Goal: Information Seeking & Learning: Check status

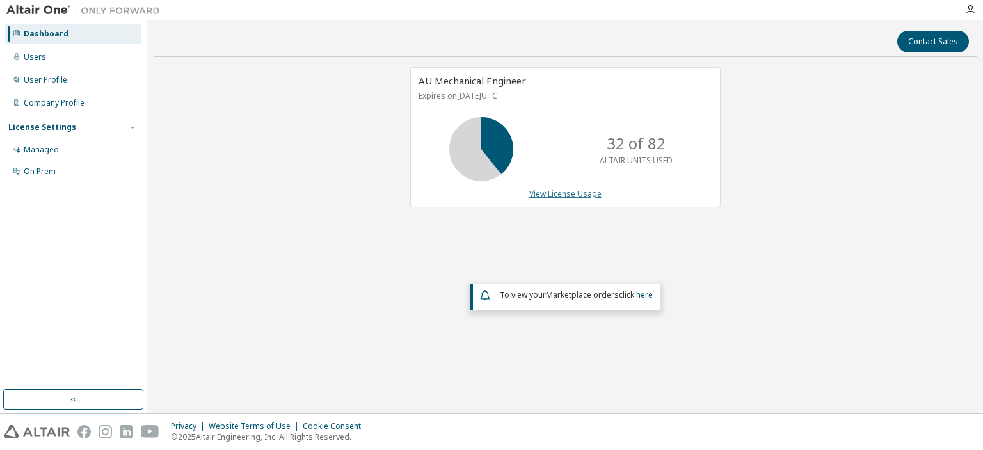
click at [551, 188] on link "View License Usage" at bounding box center [565, 193] width 72 height 11
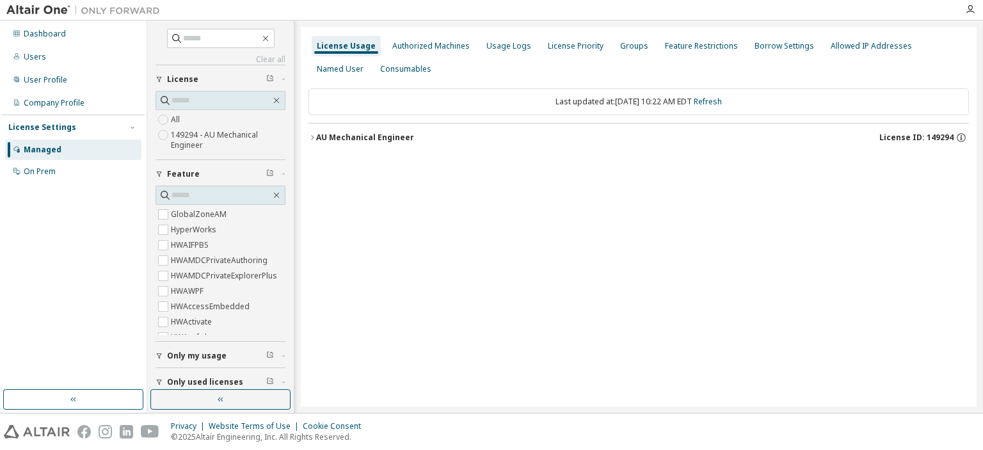
click at [328, 141] on div "AU Mechanical Engineer" at bounding box center [365, 137] width 98 height 10
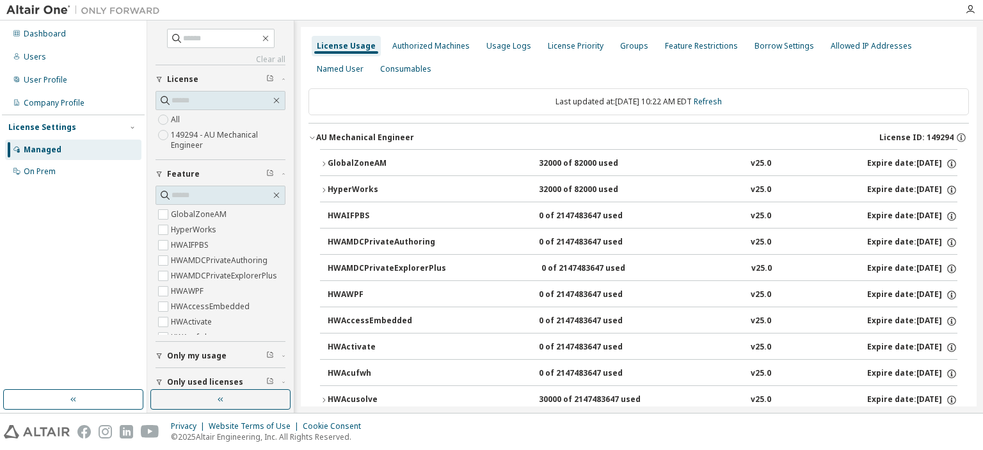
click at [321, 156] on button "GlobalZoneAM 32000 of 82000 used v25.0 Expire date: 2026-08-31" at bounding box center [638, 164] width 637 height 28
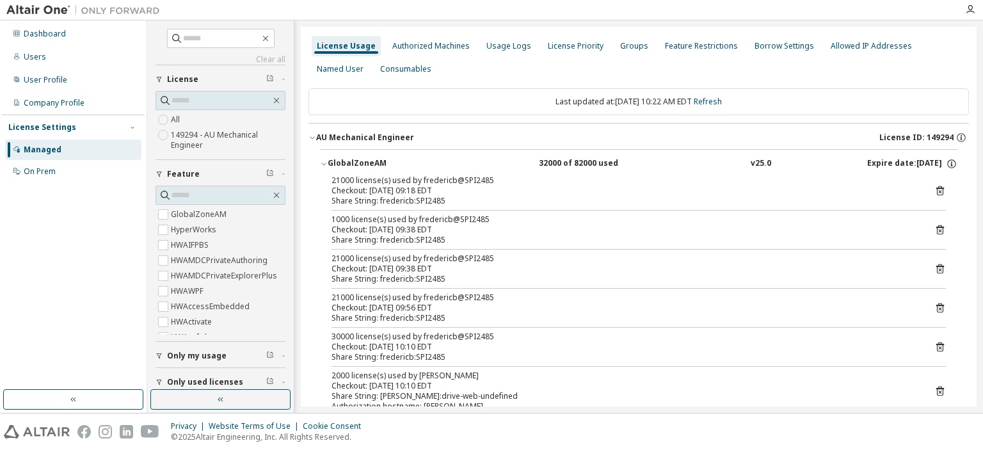
click at [554, 342] on div "Checkout: 2025-09-15 10:10 EDT" at bounding box center [623, 347] width 584 height 10
click at [718, 91] on div "Last updated at: Mon 2025-09-15 10:22 AM EDT Refresh" at bounding box center [638, 101] width 660 height 27
click at [719, 102] on link "Refresh" at bounding box center [708, 101] width 28 height 11
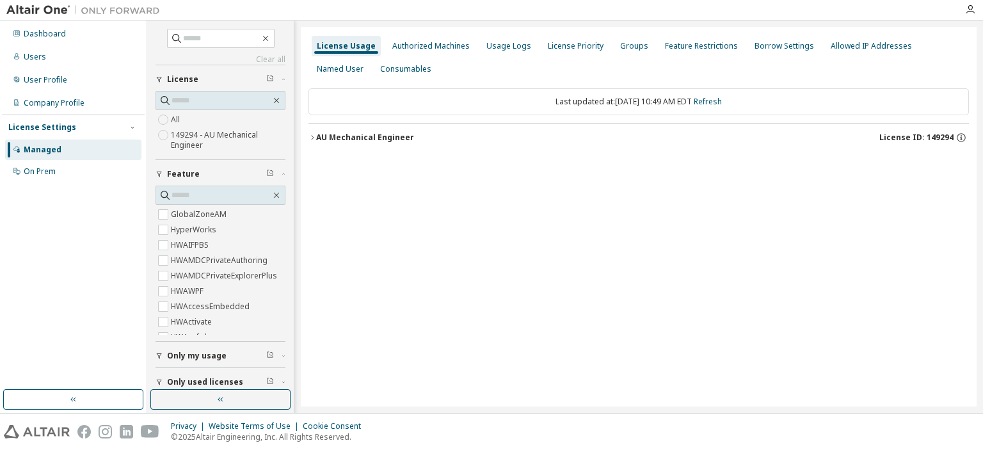
click at [319, 136] on div "AU Mechanical Engineer" at bounding box center [365, 137] width 98 height 10
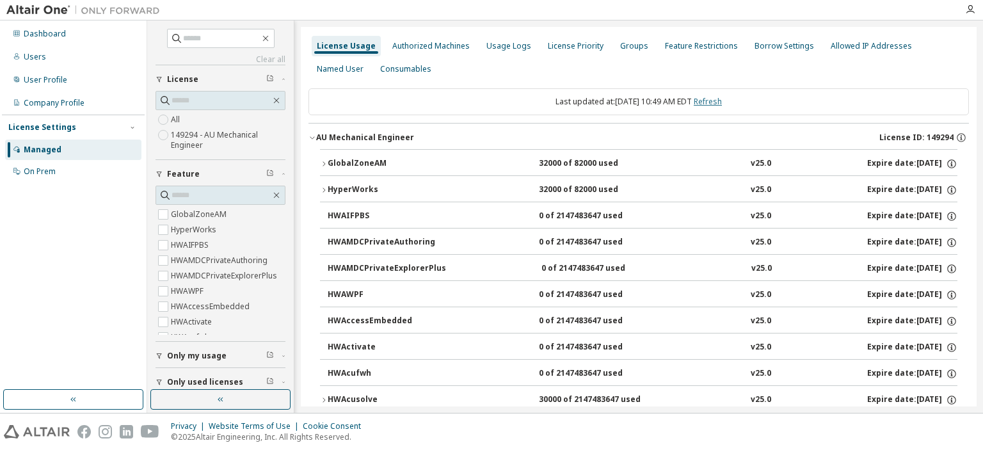
click at [722, 98] on link "Refresh" at bounding box center [708, 101] width 28 height 11
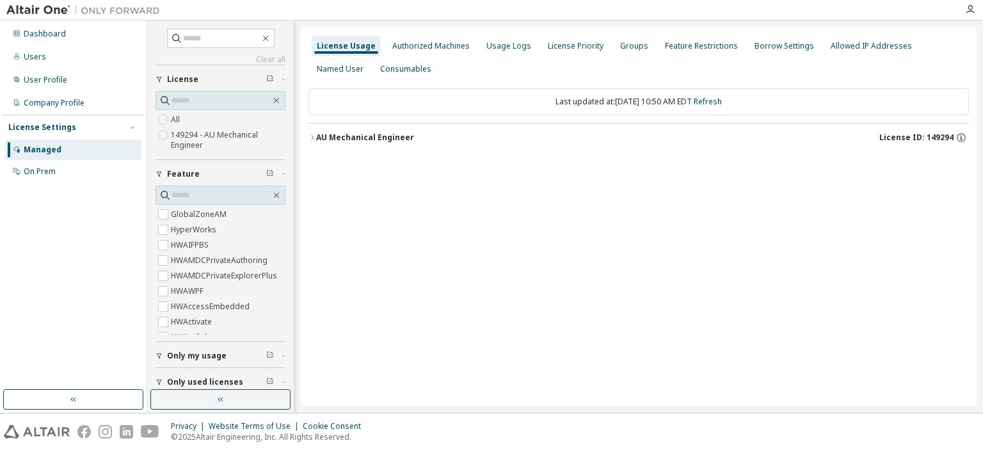
click at [307, 139] on div "License Usage Authorized Machines Usage Logs License Priority Groups Feature Re…" at bounding box center [639, 216] width 676 height 379
click at [312, 136] on icon "button" at bounding box center [312, 138] width 8 height 8
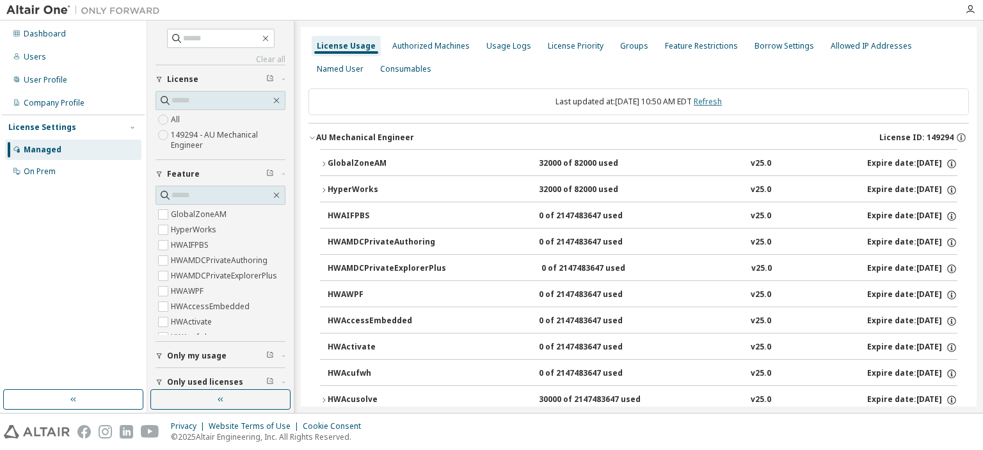
click at [721, 104] on link "Refresh" at bounding box center [708, 101] width 28 height 11
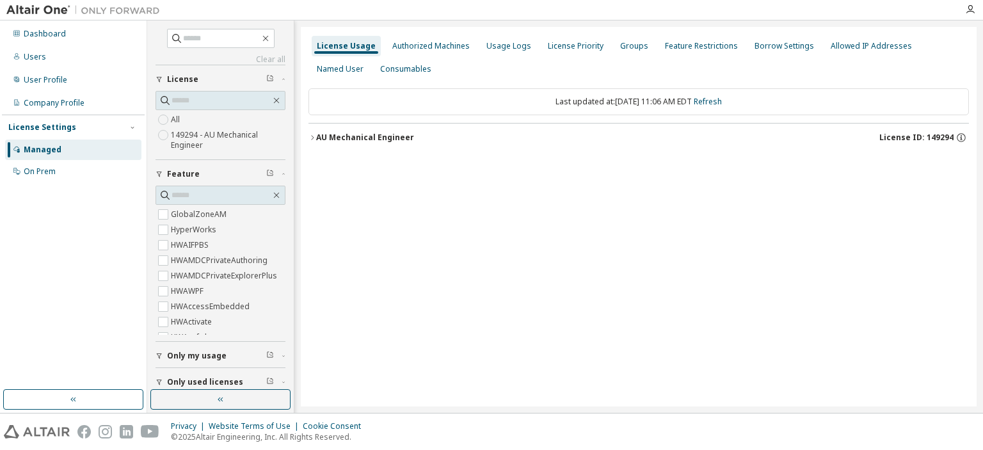
click at [315, 139] on icon "button" at bounding box center [312, 138] width 8 height 8
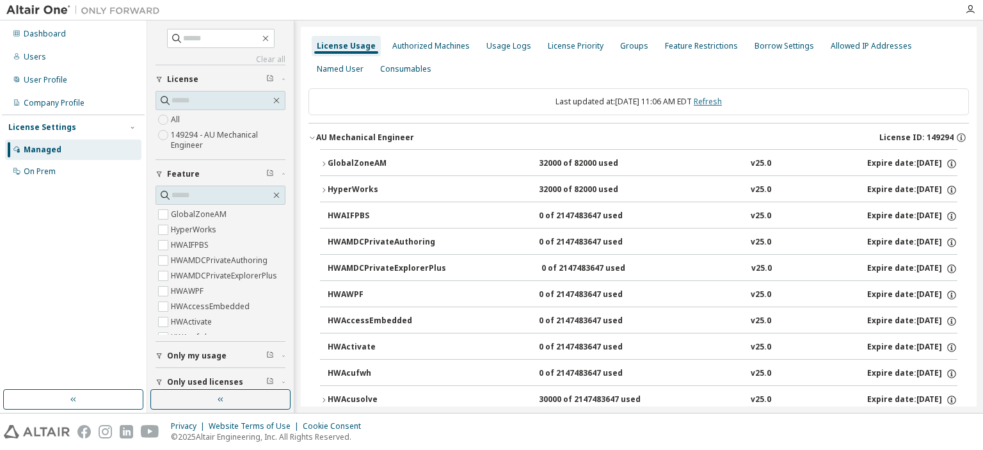
click at [722, 104] on link "Refresh" at bounding box center [708, 101] width 28 height 11
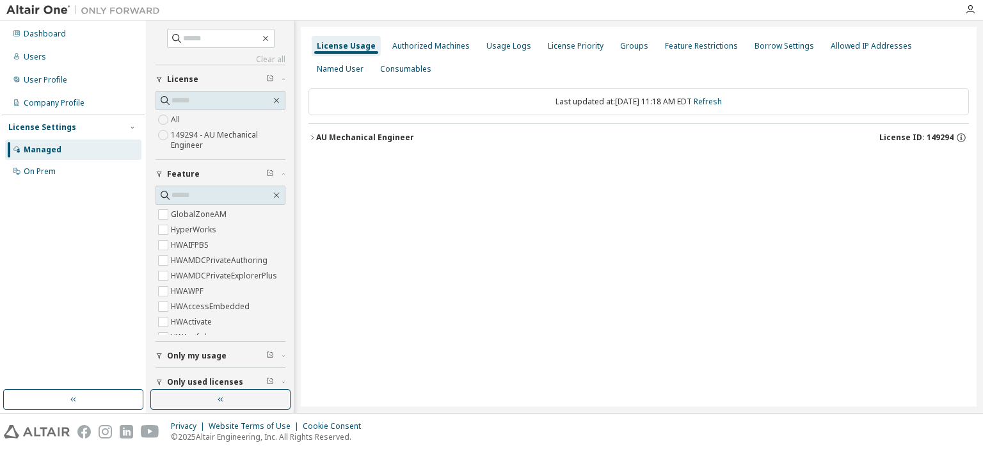
click at [308, 136] on icon "button" at bounding box center [312, 138] width 8 height 8
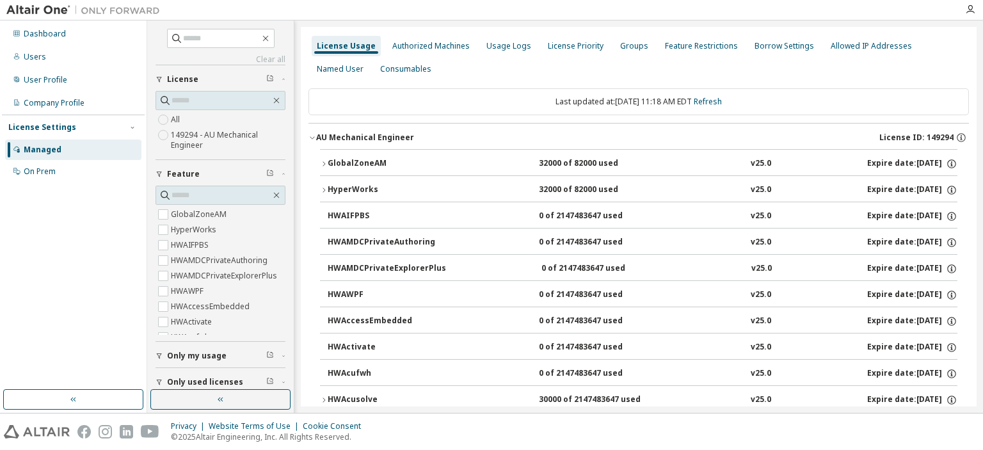
click at [312, 137] on icon "button" at bounding box center [312, 138] width 8 height 8
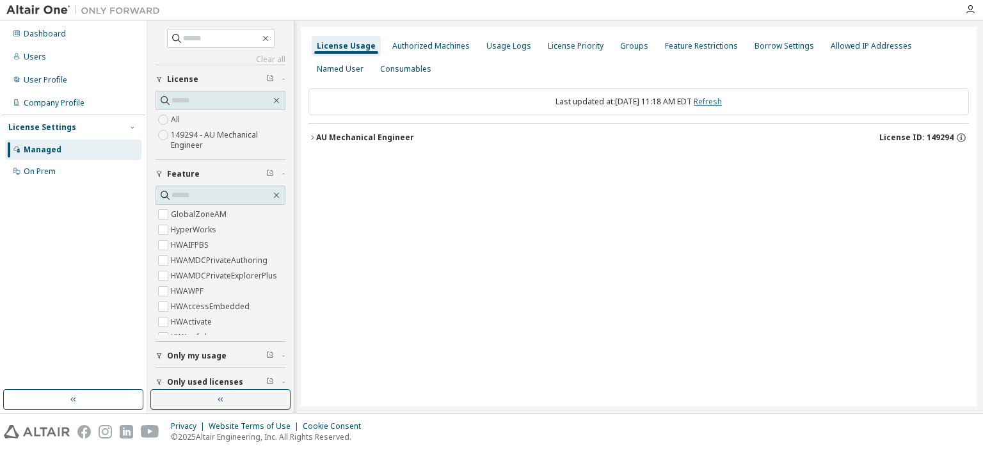
click at [722, 98] on link "Refresh" at bounding box center [708, 101] width 28 height 11
click at [314, 136] on icon "button" at bounding box center [312, 138] width 8 height 8
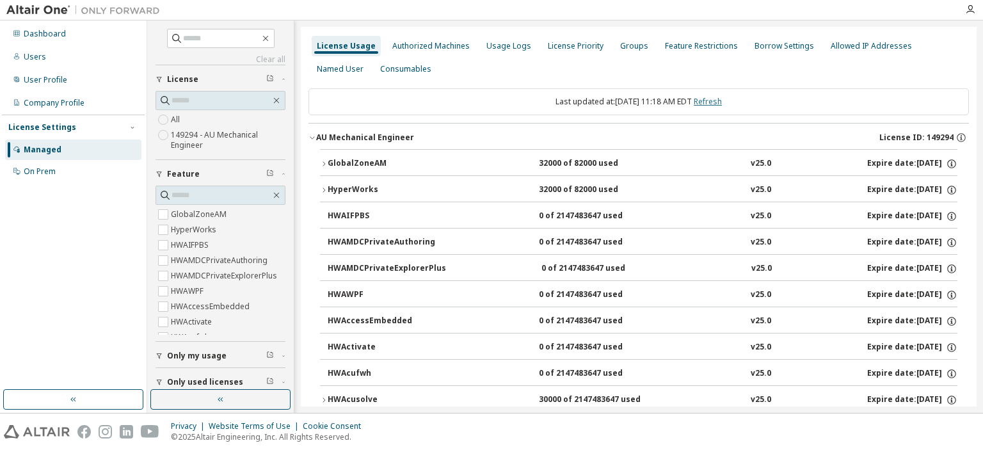
click at [720, 104] on link "Refresh" at bounding box center [708, 101] width 28 height 11
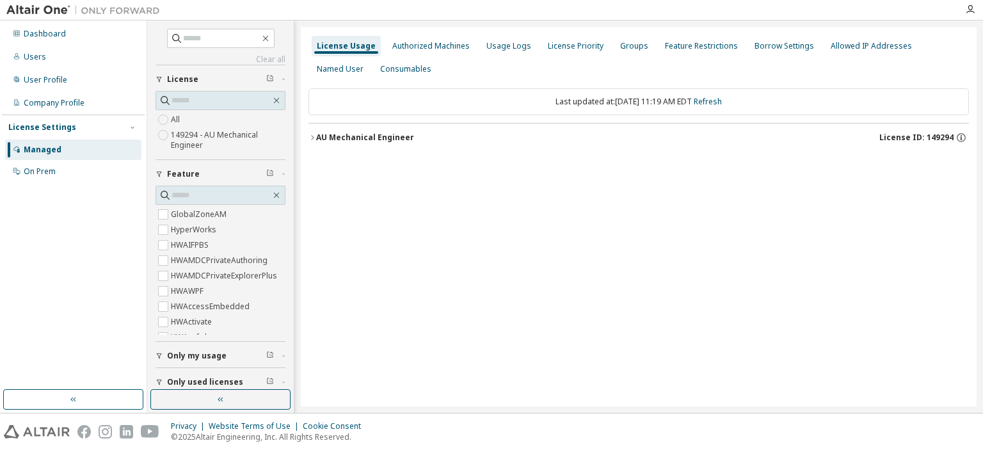
click at [314, 135] on icon "button" at bounding box center [312, 138] width 8 height 8
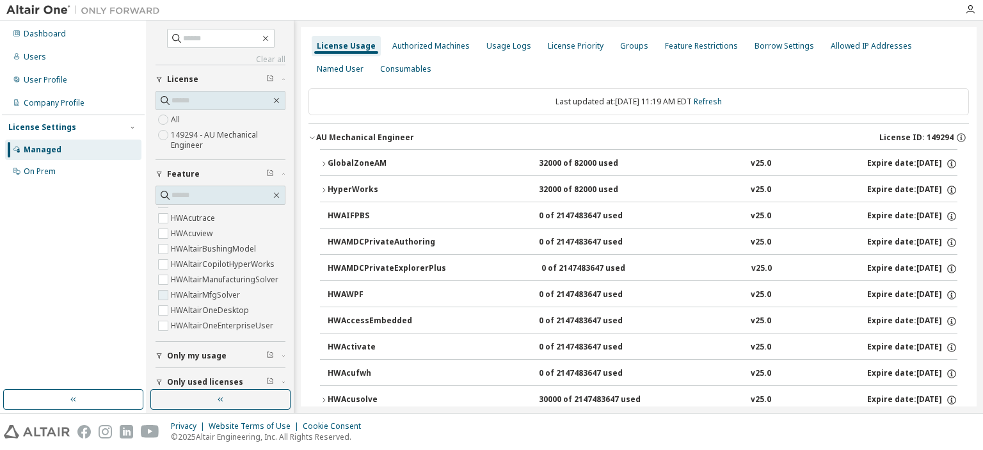
scroll to position [128, 0]
click at [204, 225] on label "HWAcusolve" at bounding box center [195, 224] width 48 height 15
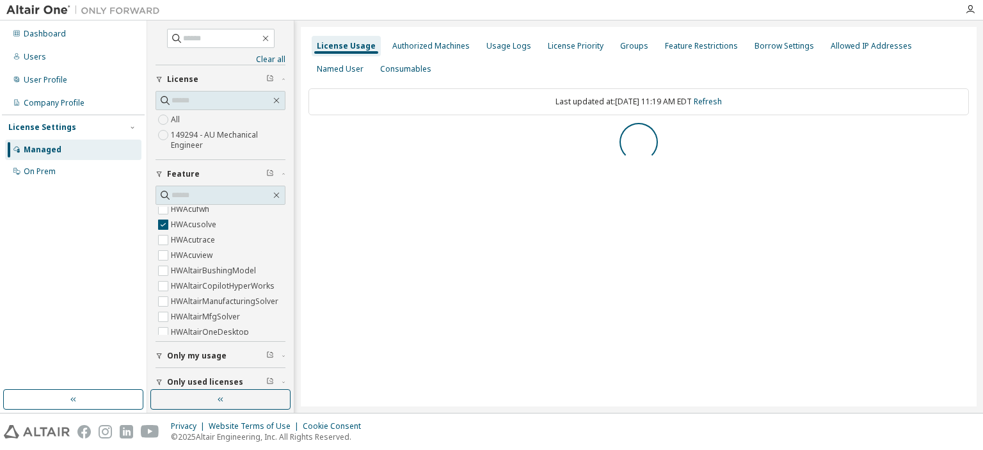
scroll to position [0, 0]
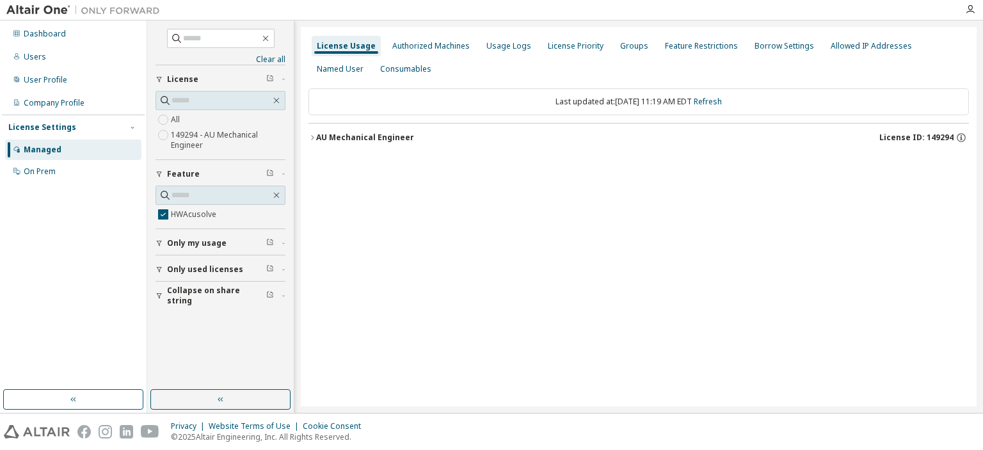
click at [318, 133] on div "AU Mechanical Engineer" at bounding box center [365, 137] width 98 height 10
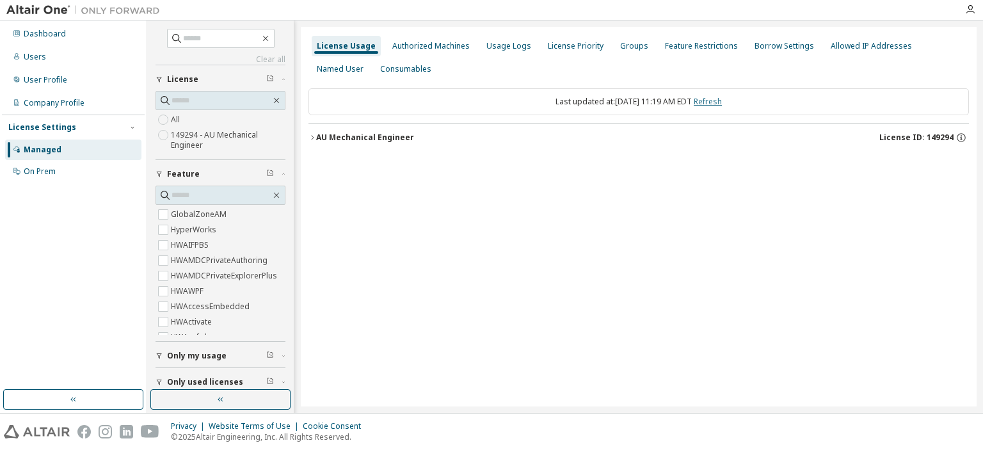
click at [722, 102] on link "Refresh" at bounding box center [708, 101] width 28 height 11
click at [315, 140] on icon "button" at bounding box center [312, 138] width 8 height 8
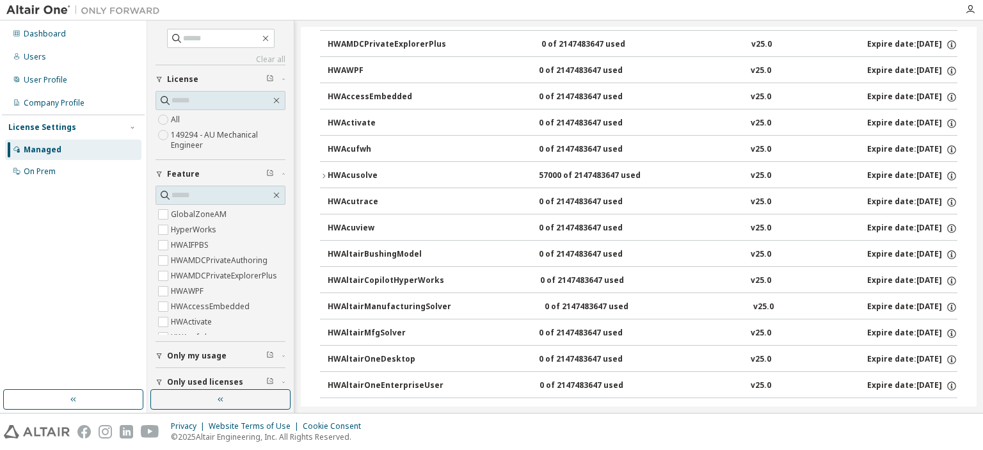
scroll to position [256, 0]
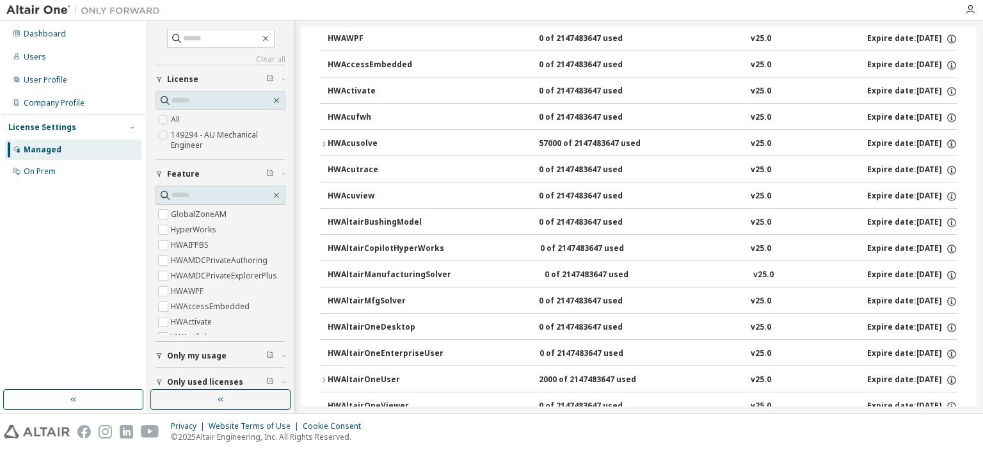
click at [322, 140] on icon "button" at bounding box center [324, 144] width 8 height 8
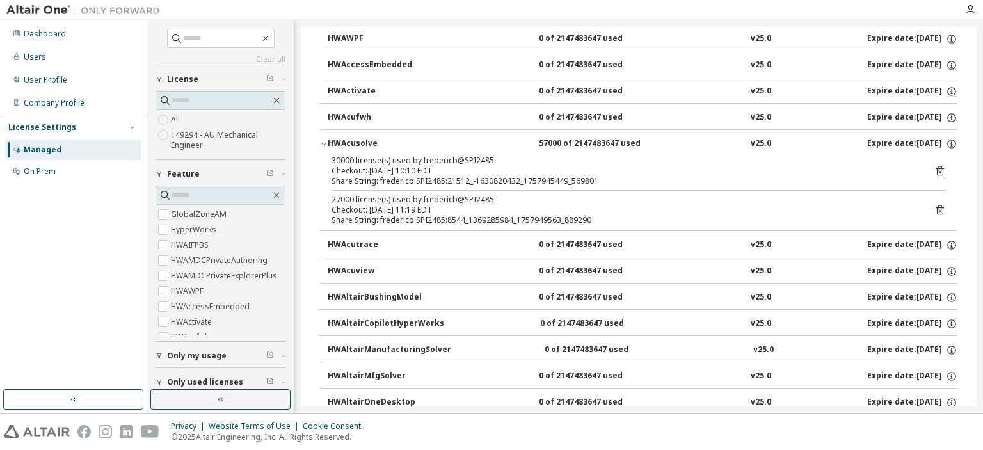
click at [322, 143] on icon "button" at bounding box center [323, 144] width 4 height 3
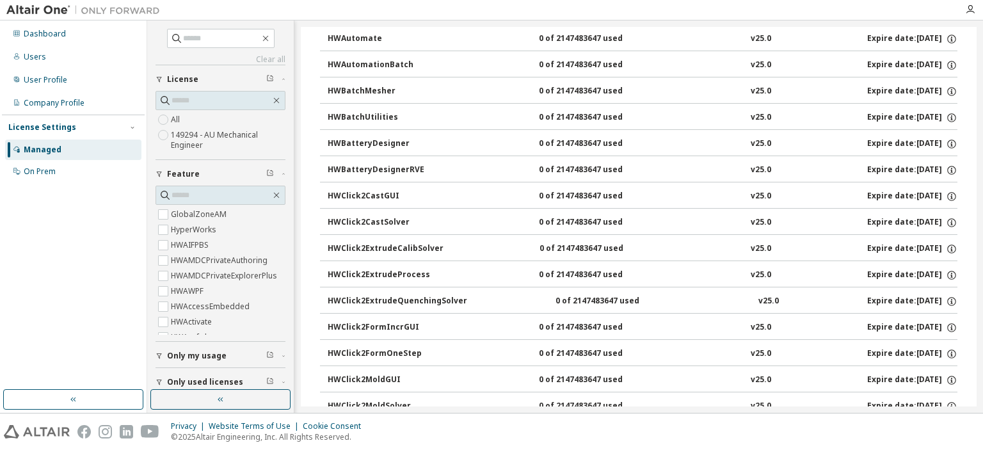
scroll to position [704, 0]
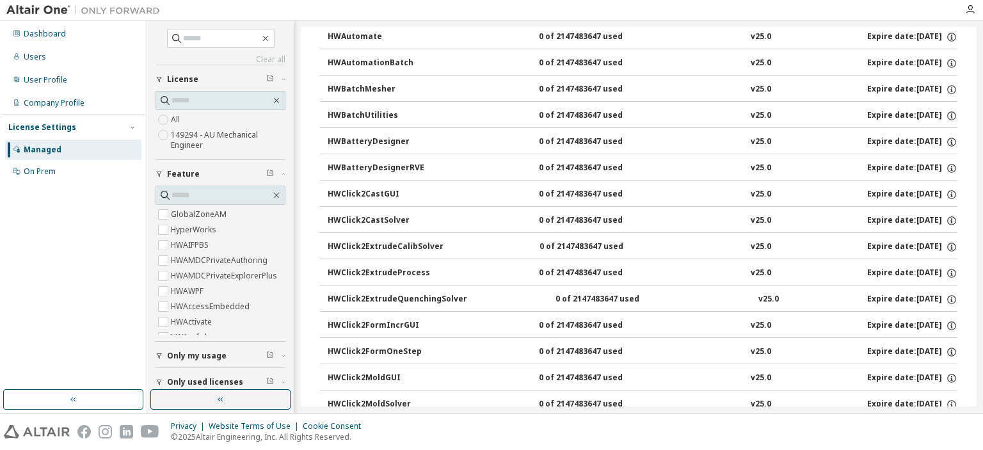
click at [190, 140] on label "149294 - AU Mechanical Engineer" at bounding box center [228, 140] width 115 height 26
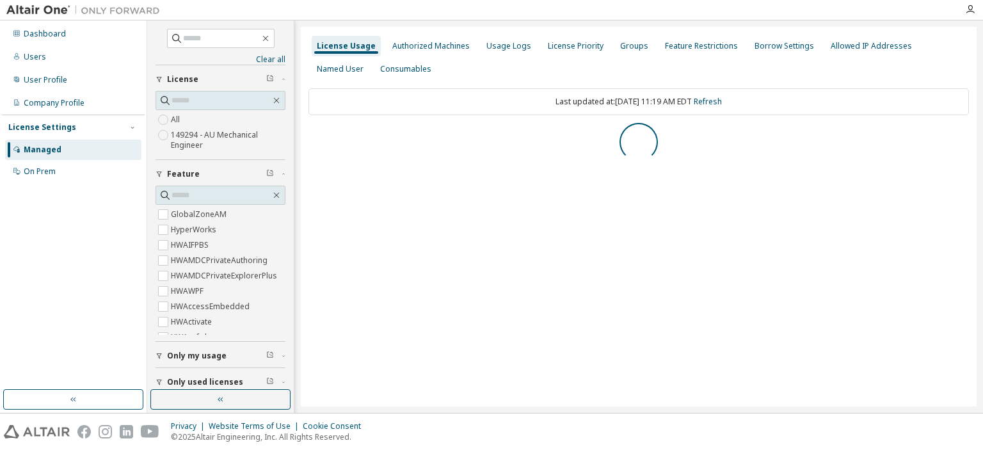
scroll to position [0, 0]
click at [361, 133] on div "AU Mechanical Engineer" at bounding box center [365, 137] width 98 height 10
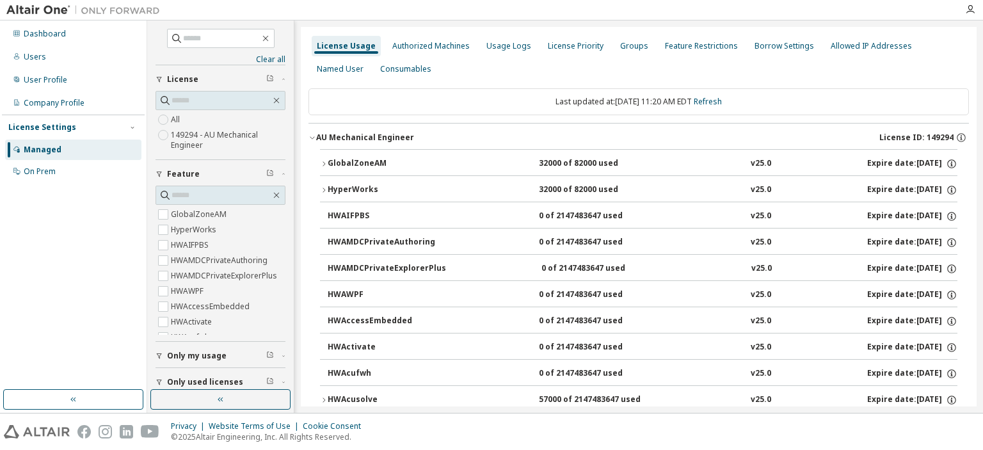
click at [347, 163] on div "GlobalZoneAM" at bounding box center [385, 164] width 115 height 12
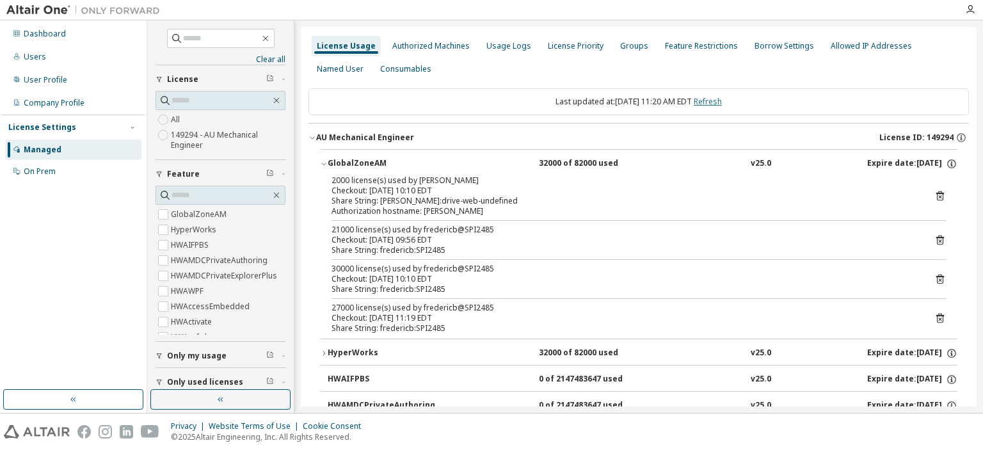
click at [722, 99] on link "Refresh" at bounding box center [708, 101] width 28 height 11
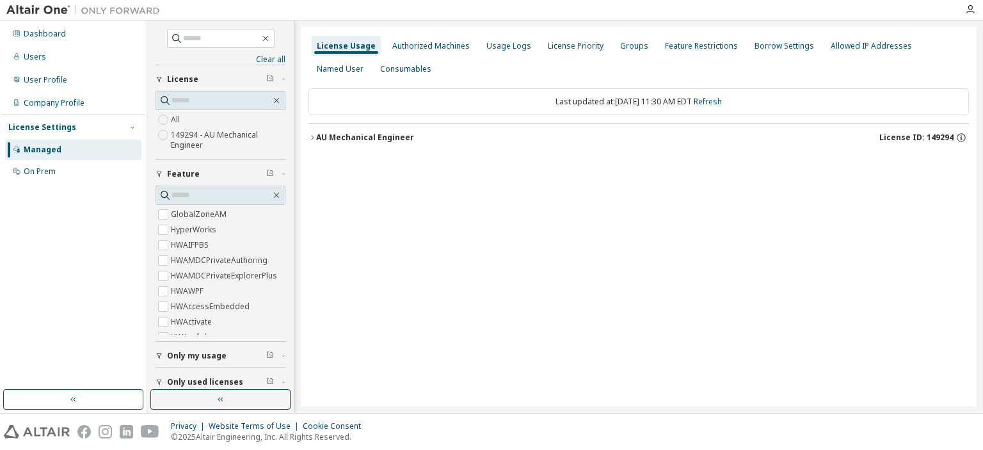
click at [307, 132] on div "License Usage Authorized Machines Usage Logs License Priority Groups Feature Re…" at bounding box center [639, 216] width 676 height 379
click at [314, 136] on icon "button" at bounding box center [312, 138] width 8 height 8
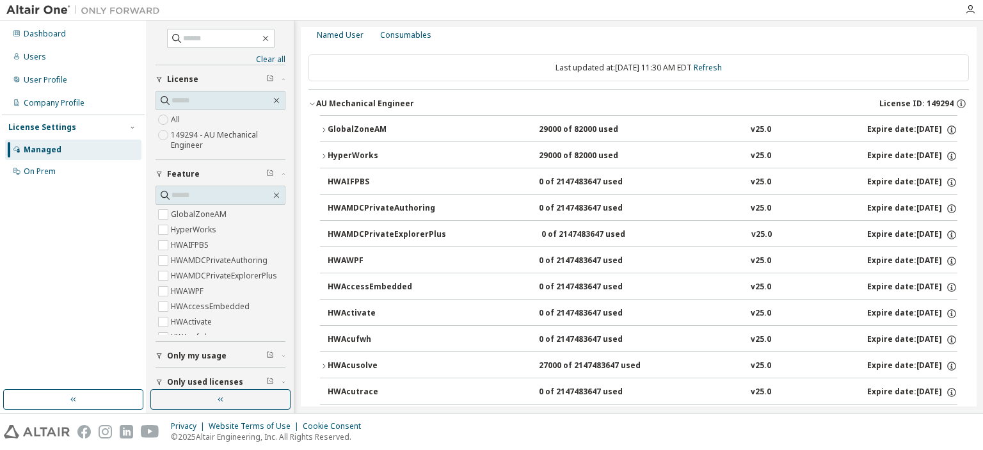
scroll to position [64, 0]
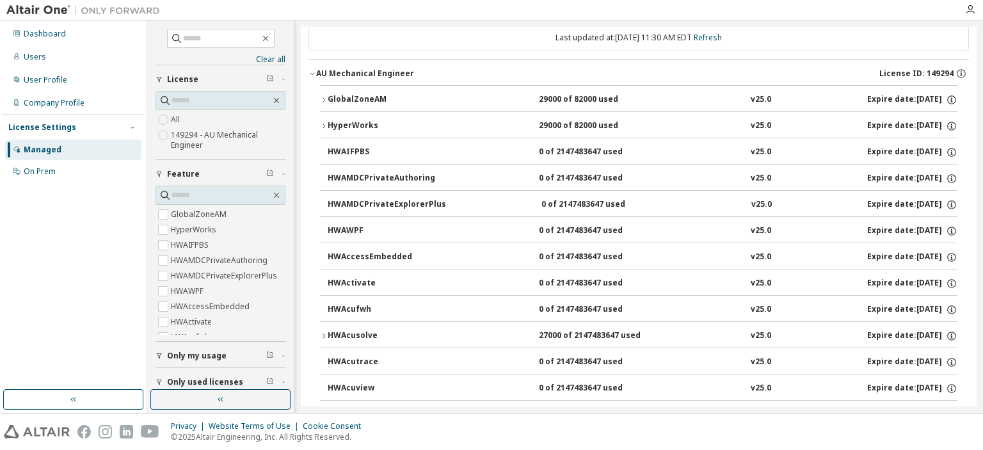
click at [323, 332] on icon "button" at bounding box center [324, 336] width 8 height 8
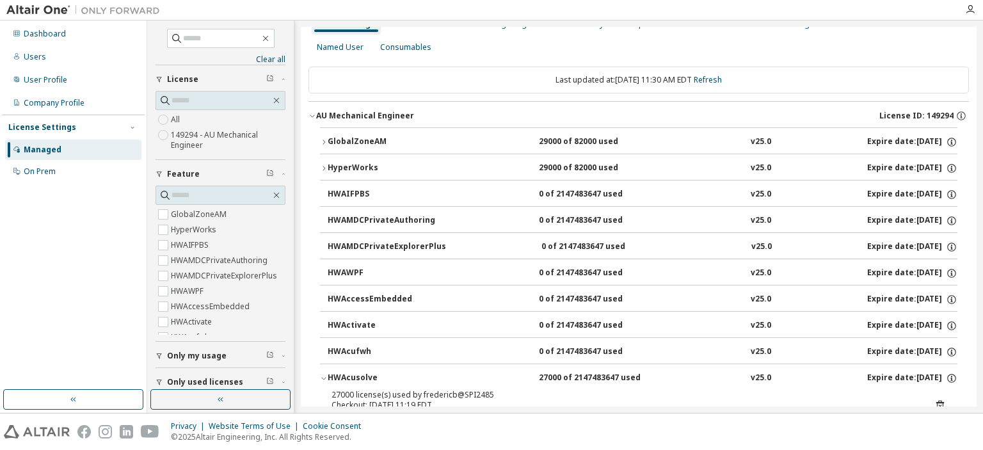
scroll to position [0, 0]
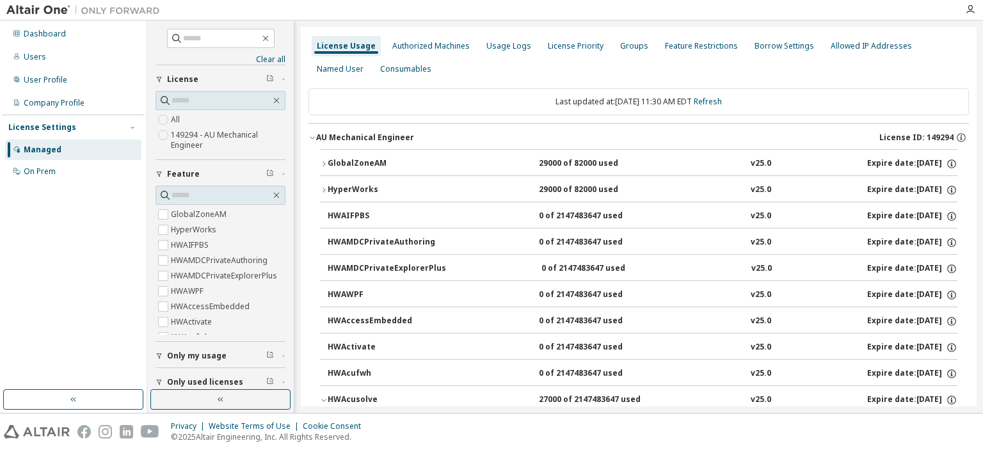
click at [320, 190] on icon "button" at bounding box center [324, 190] width 8 height 8
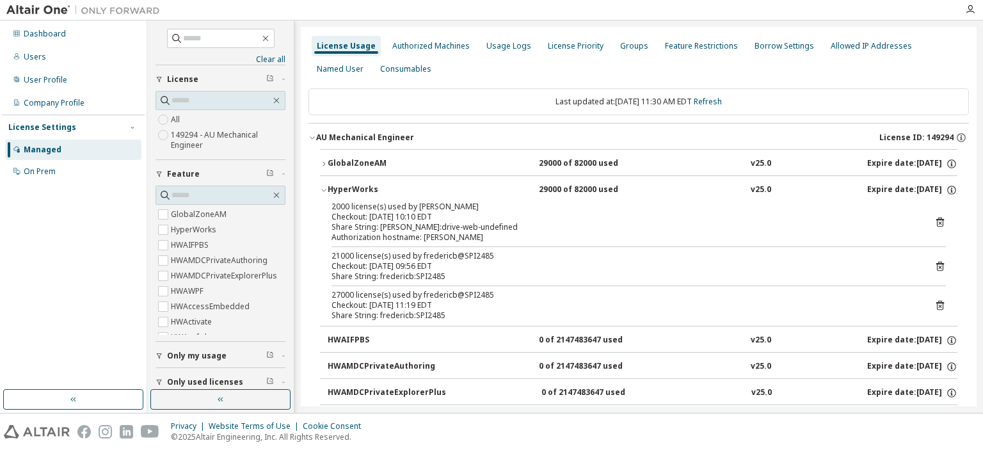
click at [522, 307] on div "Checkout: 2025-09-15 11:19 EDT" at bounding box center [623, 305] width 584 height 10
click at [325, 161] on icon "button" at bounding box center [324, 164] width 8 height 8
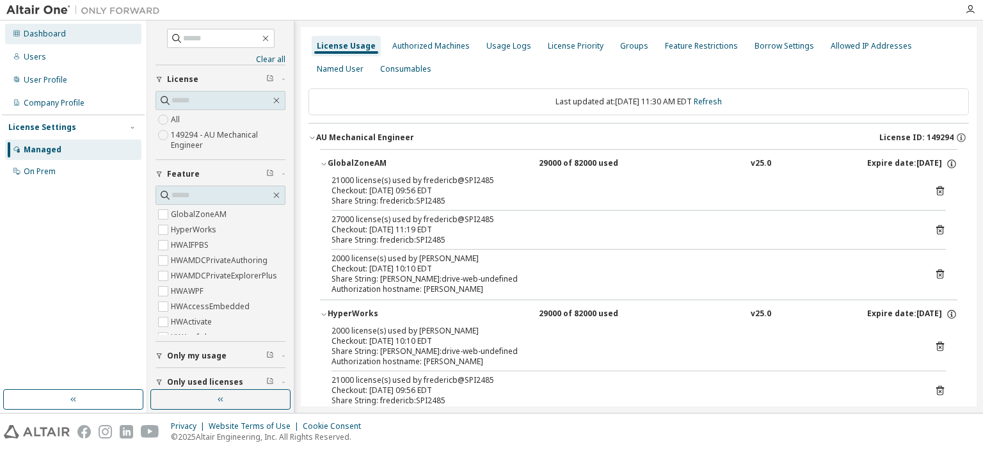
click at [59, 29] on div "Dashboard" at bounding box center [45, 34] width 42 height 10
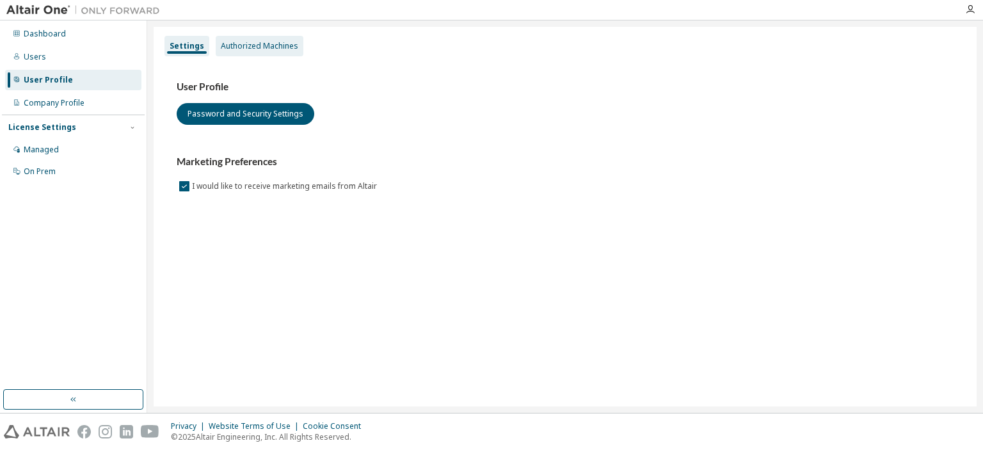
click at [241, 40] on div "Authorized Machines" at bounding box center [260, 46] width 88 height 20
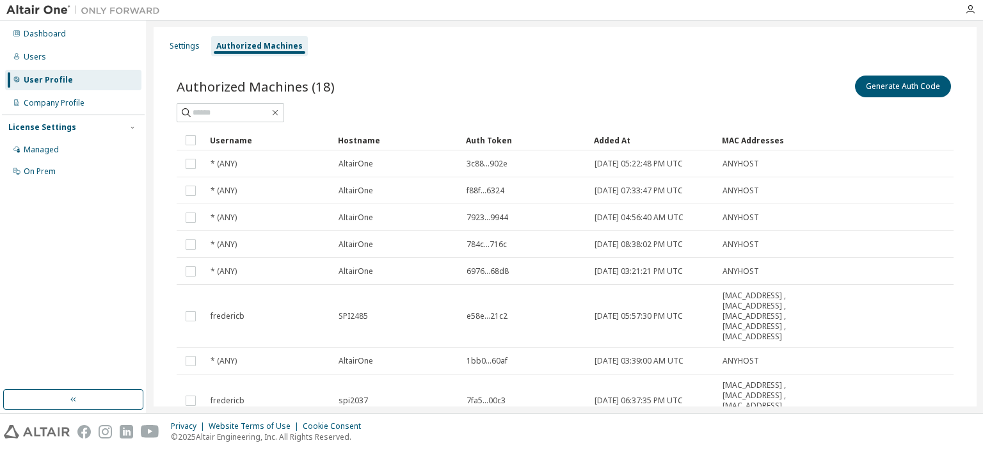
click at [62, 86] on div "User Profile" at bounding box center [73, 80] width 136 height 20
click at [172, 49] on div "Settings" at bounding box center [185, 46] width 30 height 10
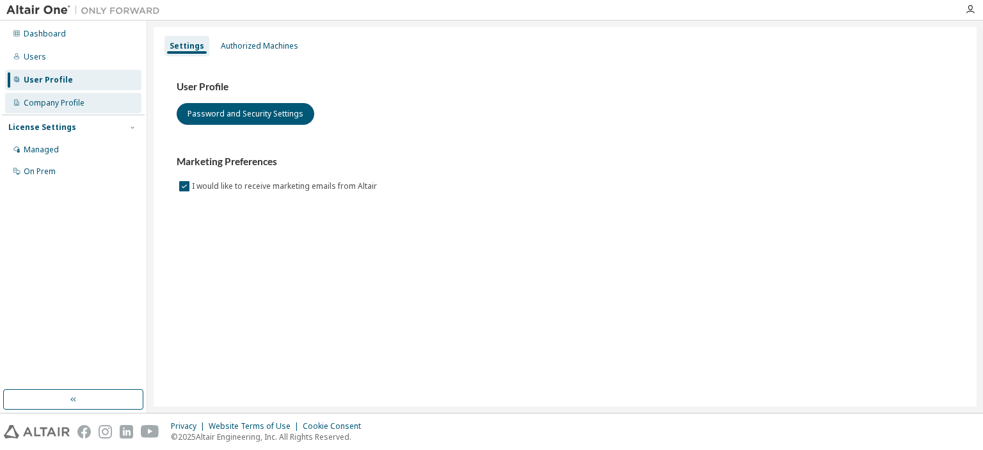
click at [59, 95] on div "Company Profile" at bounding box center [73, 103] width 136 height 20
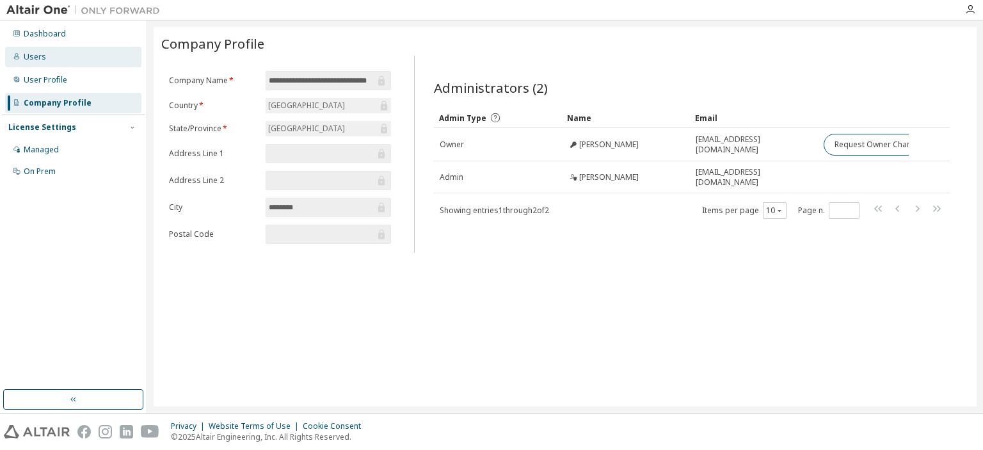
click at [40, 50] on div "Users" at bounding box center [73, 57] width 136 height 20
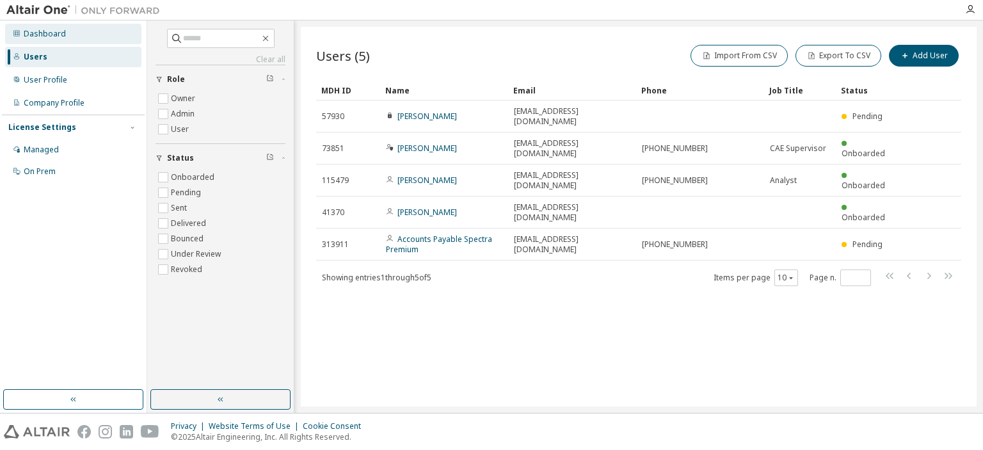
click at [48, 32] on div "Dashboard" at bounding box center [45, 34] width 42 height 10
